Goal: Information Seeking & Learning: Learn about a topic

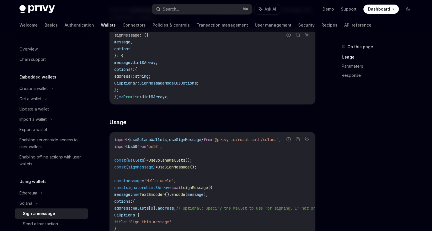
scroll to position [103, 0]
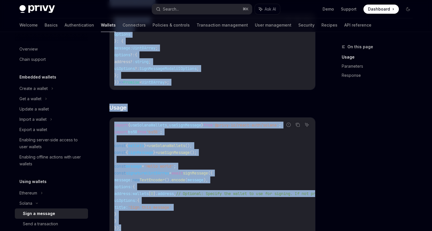
drag, startPoint x: 192, startPoint y: 39, endPoint x: 233, endPoint y: 230, distance: 194.9
click at [233, 230] on div "On this page Usage Parameters Response [PERSON_NAME] Sign a message OpenAI Open…" at bounding box center [216, 201] width 402 height 541
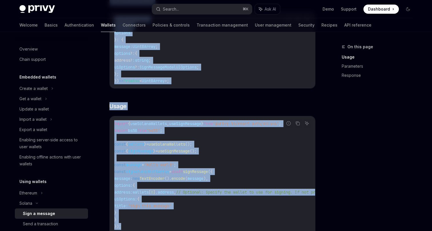
scroll to position [0, 0]
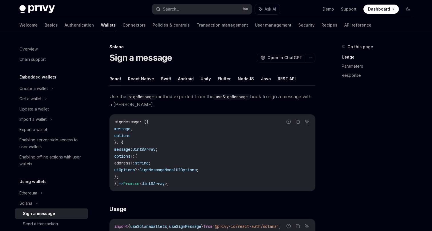
click at [248, 150] on code "signMessage : ({ message , options }: { message: Uint8Array ; options ?: { addr…" at bounding box center [212, 153] width 196 height 69
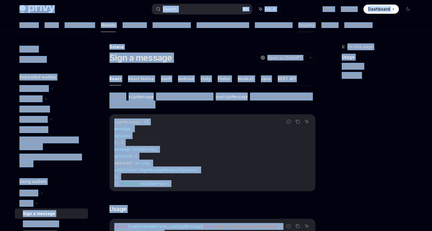
copy div "Lorem Ipsu dolo sita Consec... ⌘ A Eli SE Doei Tempori Utlaboree Doloremag Aliq…"
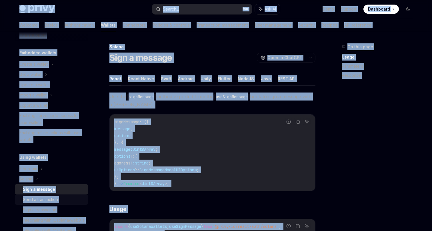
click at [35, 200] on div "Send a transaction" at bounding box center [40, 199] width 35 height 7
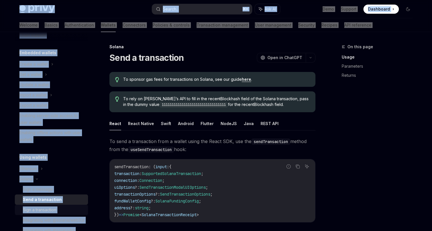
click at [50, 208] on div "Sign a transaction" at bounding box center [39, 210] width 33 height 7
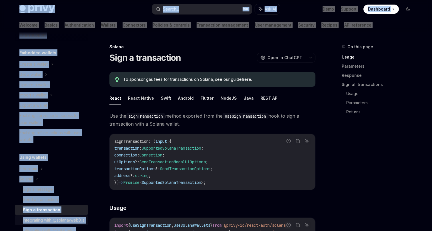
click at [40, 221] on div "Integrating with @solana/web3.js" at bounding box center [54, 220] width 62 height 7
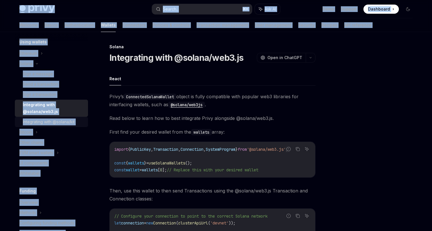
scroll to position [140, 0]
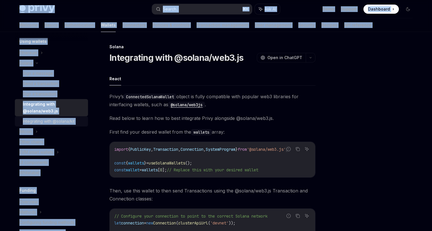
click at [55, 123] on div "Integrating with @solana/kit" at bounding box center [49, 121] width 52 height 7
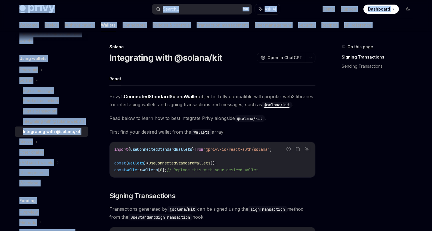
scroll to position [121, 0]
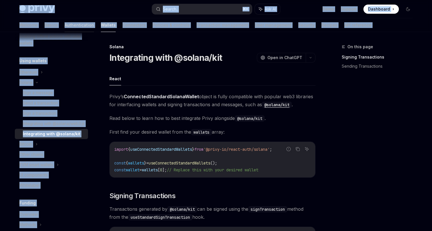
click at [65, 22] on link "Authentication" at bounding box center [79, 25] width 29 height 14
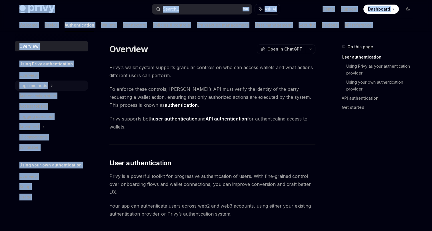
click at [39, 83] on div "Login methods" at bounding box center [33, 85] width 28 height 7
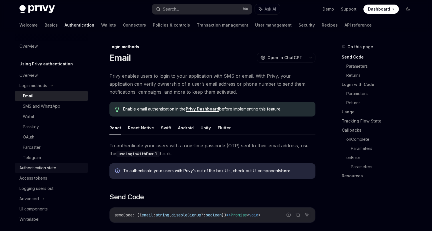
click at [46, 169] on div "Authentication state" at bounding box center [37, 168] width 37 height 7
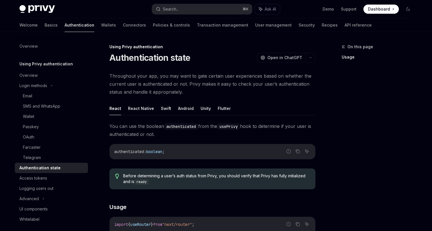
click at [230, 74] on span "Throughout your app, you may want to gate certain user experiences based on whe…" at bounding box center [212, 84] width 206 height 24
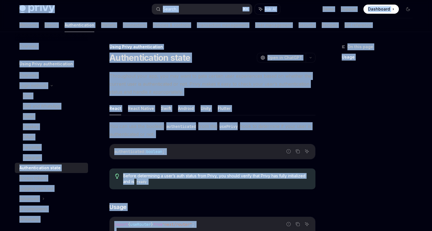
copy div "Lorem Ipsu dolo sita Consec... ⌘ A Eli SE Doei Tempori Utlaboree Doloremag Aliq…"
click at [37, 191] on div "Logging users out" at bounding box center [36, 188] width 34 height 7
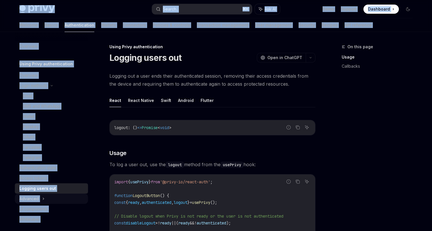
click at [32, 198] on div "Advanced" at bounding box center [28, 198] width 19 height 7
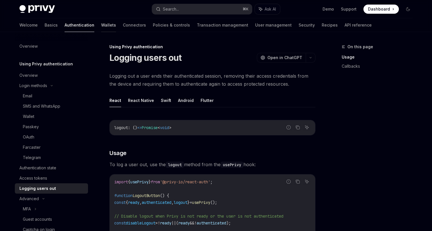
click at [101, 21] on link "Wallets" at bounding box center [108, 25] width 15 height 14
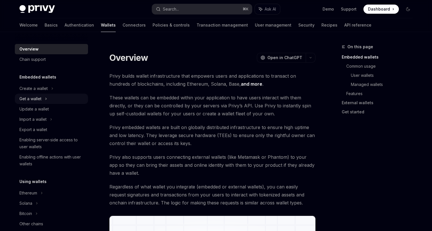
click at [40, 99] on div "Get a wallet" at bounding box center [30, 98] width 22 height 7
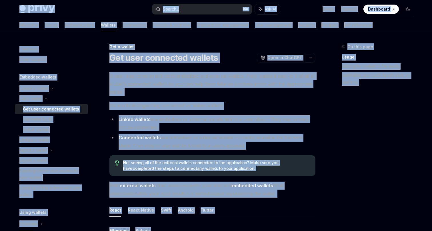
copy div "Lorem Ipsu dolo sita Consec... ⌘ A Eli SE Doei Tempori Utlaboree Doloremag Aliq…"
click at [50, 117] on div "Get wallet by ID" at bounding box center [37, 119] width 29 height 7
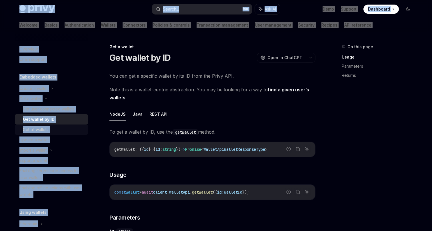
click at [43, 127] on div "Get all wallets" at bounding box center [36, 129] width 26 height 7
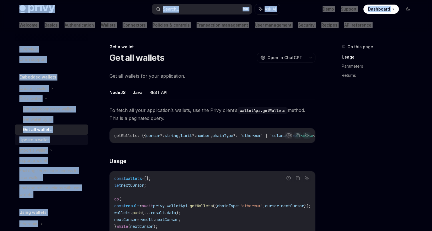
click at [28, 141] on div "Update a wallet" at bounding box center [33, 140] width 29 height 7
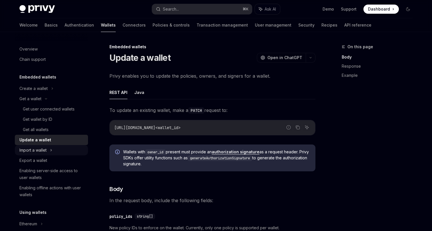
click at [33, 147] on div "Import a wallet" at bounding box center [51, 150] width 73 height 10
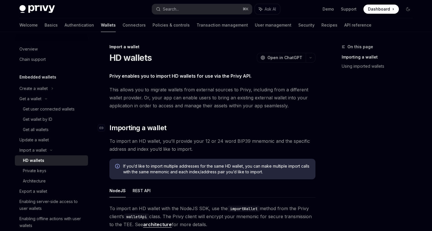
click at [185, 129] on h2 "​ Importing a wallet" at bounding box center [212, 127] width 206 height 9
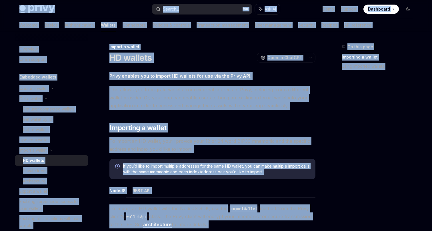
copy div "Lorem Ipsu dolo sita Consec... ⌘ A Eli SE Doei Tempori Utlaboree Doloremag Aliq…"
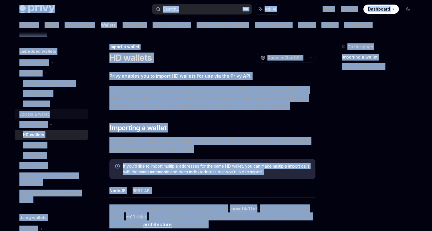
scroll to position [27, 0]
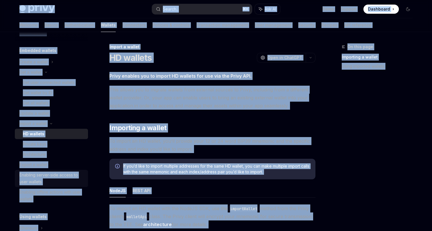
click at [47, 179] on div "Enabling server-side access to user wallets" at bounding box center [51, 179] width 65 height 14
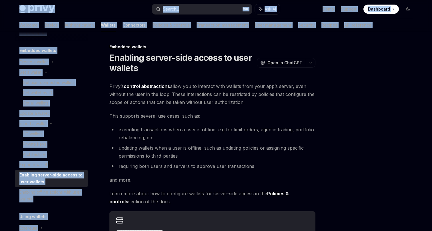
click at [123, 25] on link "Connectors" at bounding box center [134, 25] width 23 height 14
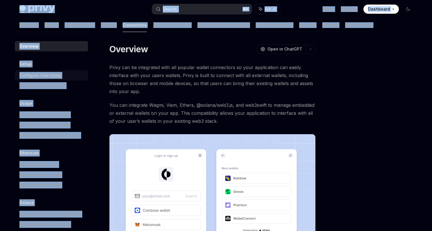
click at [59, 76] on div "Configure chain types" at bounding box center [40, 75] width 42 height 7
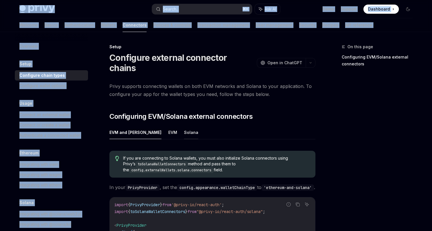
click at [184, 126] on button "Solana" at bounding box center [191, 132] width 14 height 13
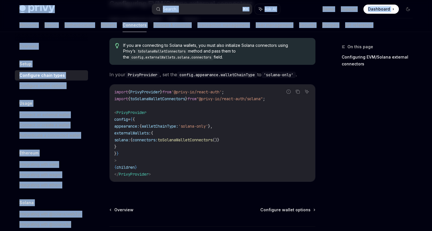
scroll to position [136, 0]
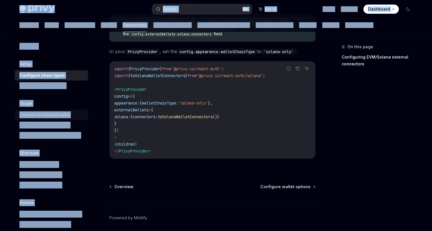
click at [43, 117] on div "Connect an external wallet" at bounding box center [44, 114] width 50 height 7
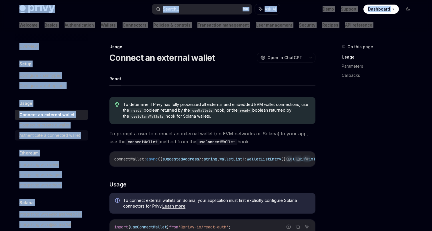
click at [37, 131] on link "Authenticate a connected wallet" at bounding box center [51, 135] width 73 height 10
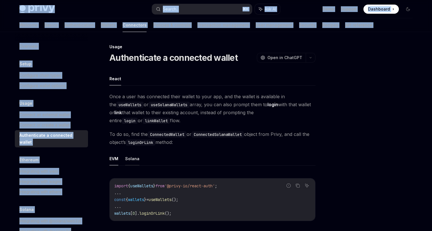
click at [136, 157] on button "Solana" at bounding box center [132, 158] width 14 height 13
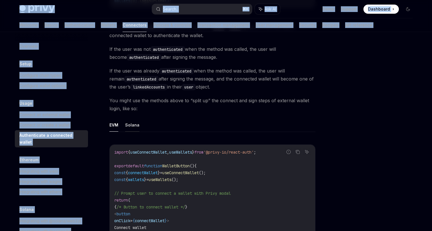
click at [133, 123] on button "Solana" at bounding box center [132, 124] width 14 height 13
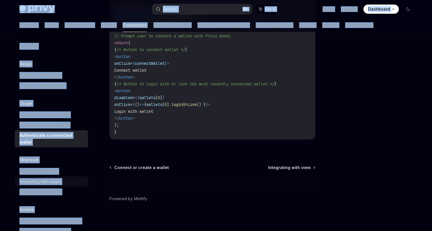
scroll to position [10, 0]
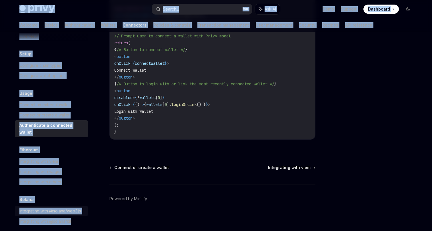
click at [57, 208] on div "Integrating with @solana/web3.js" at bounding box center [50, 211] width 62 height 7
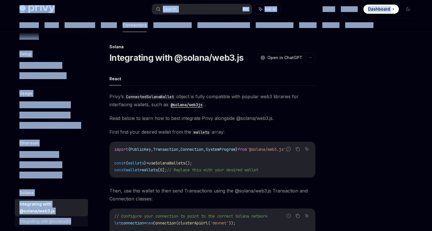
click at [47, 218] on div "Integrating with @solana/kit" at bounding box center [45, 221] width 52 height 7
type textarea "*"
